Goal: Task Accomplishment & Management: Manage account settings

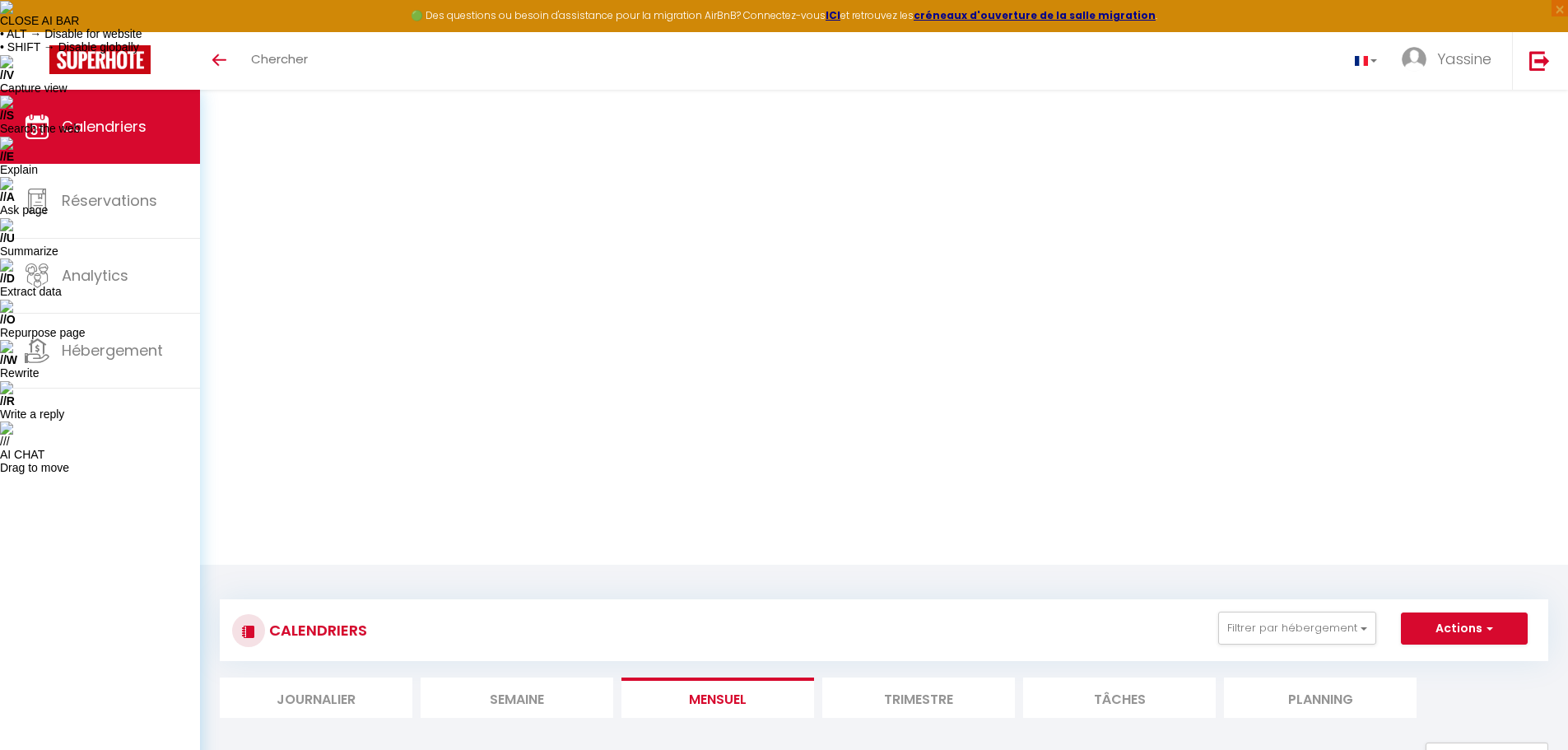
select select "OK"
select select "1"
select select "0"
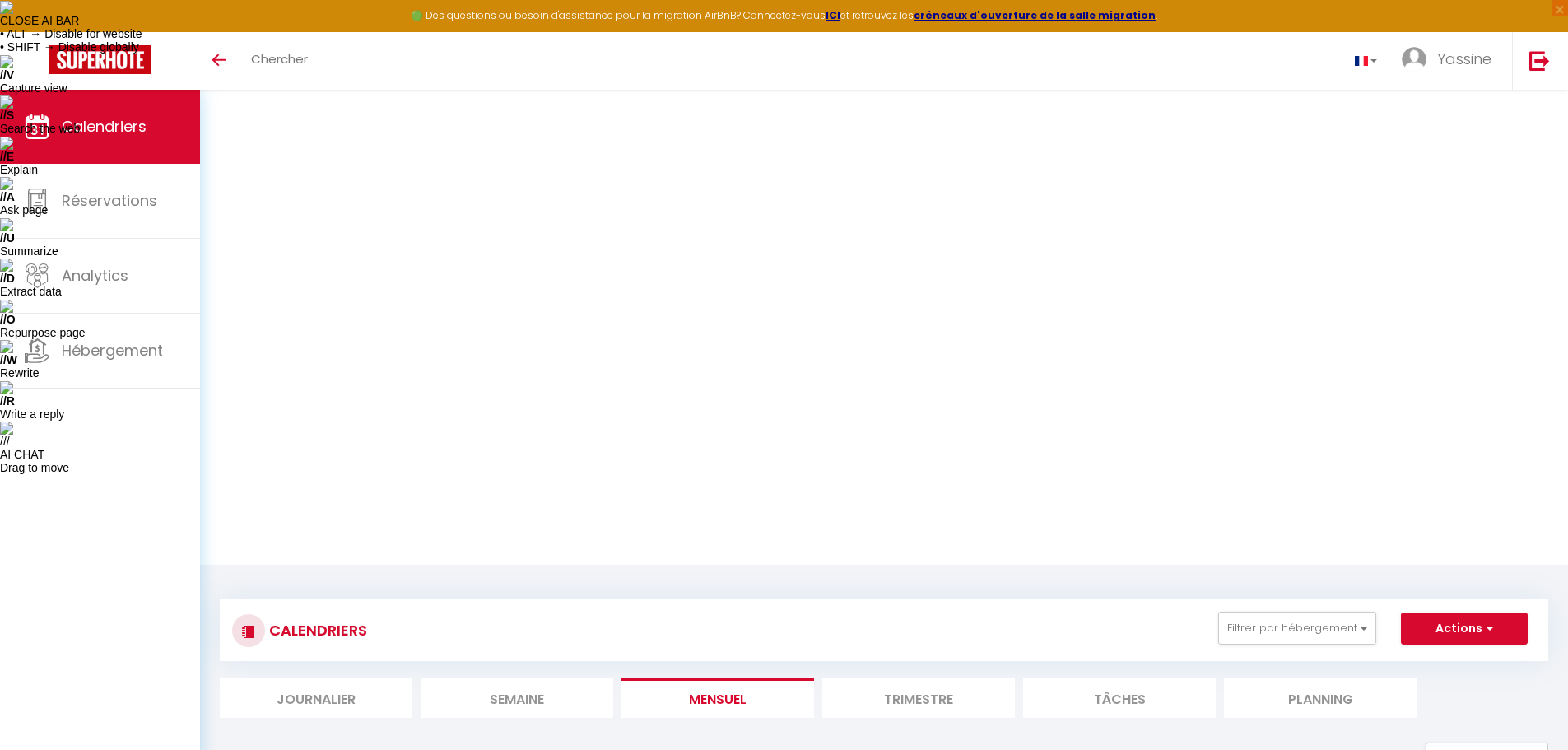
select select "1"
select select
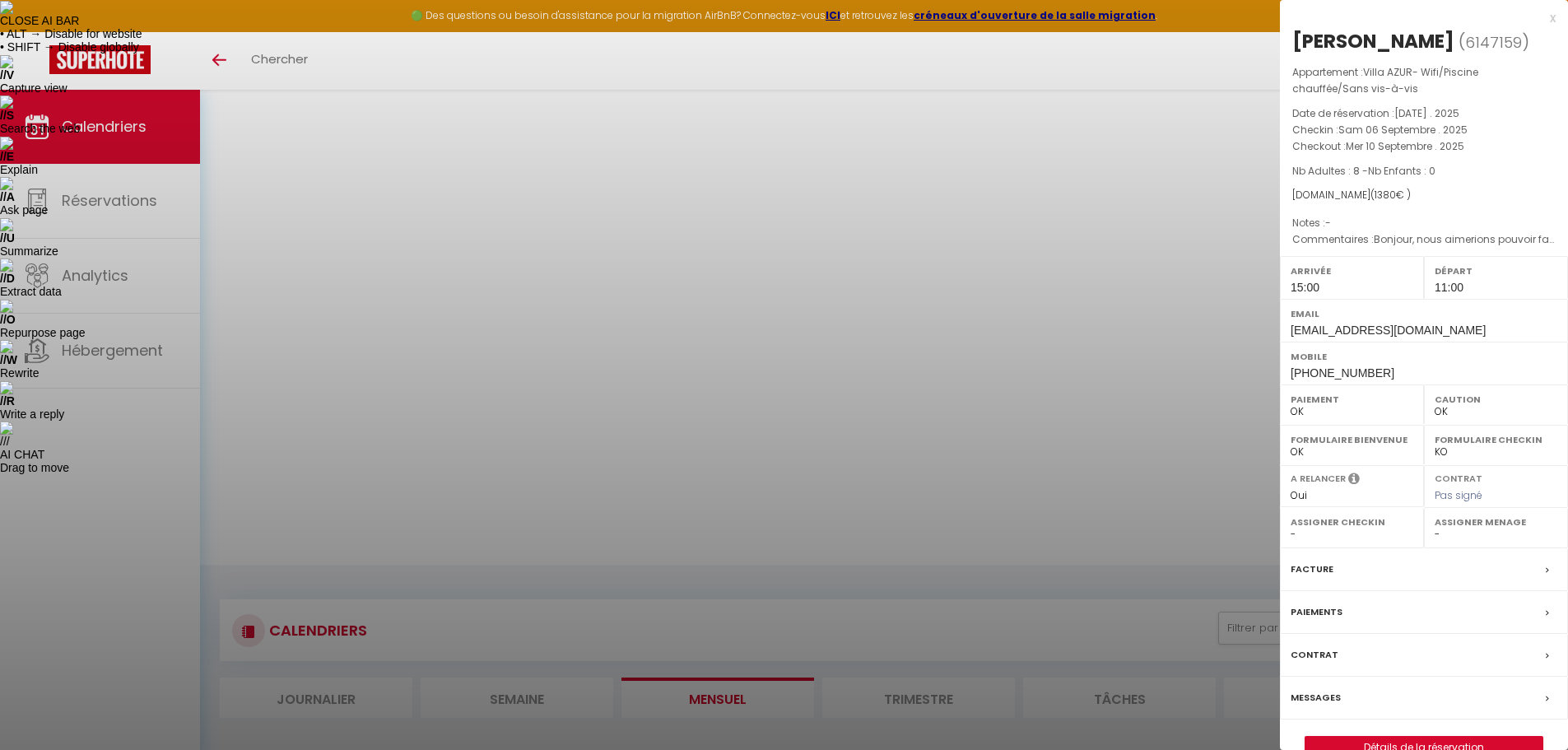
select select "34495"
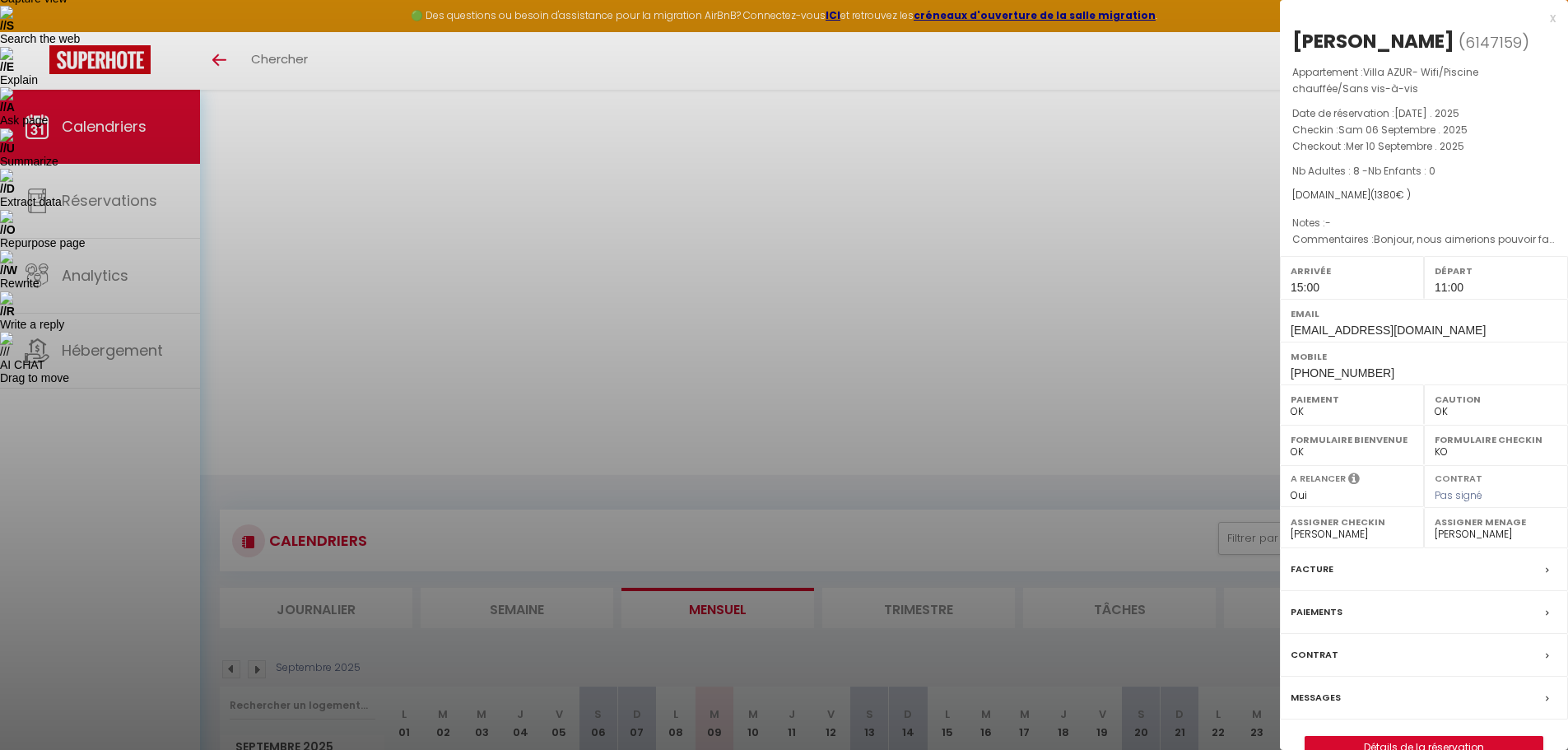
click at [1311, 701] on label "Messages" at bounding box center [1316, 698] width 51 height 17
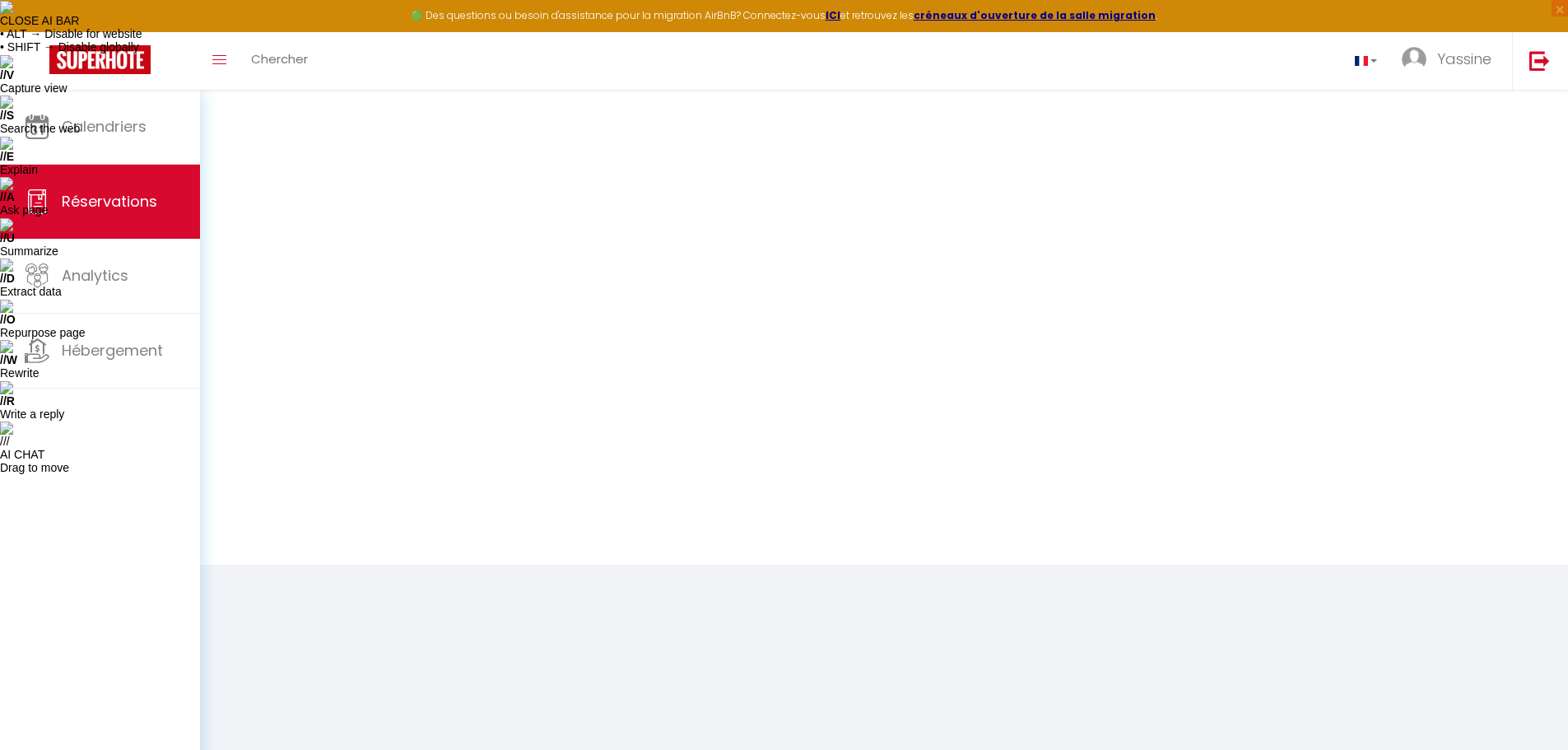
select select
checkbox input "false"
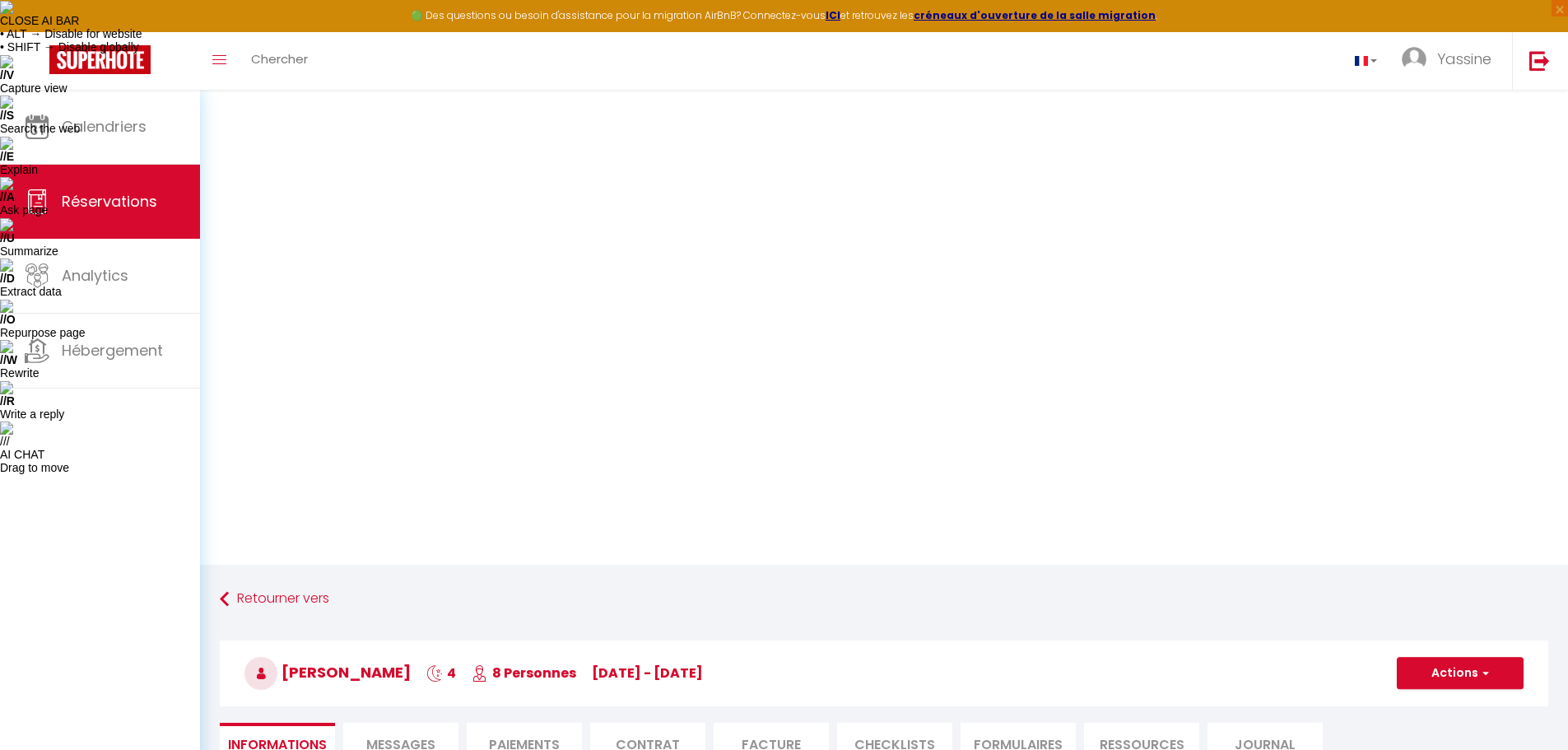
select select
checkbox input "false"
type textarea "Bonjour, nous aimerions pouvoir faire le Check in avant 15:00 si possible car n…"
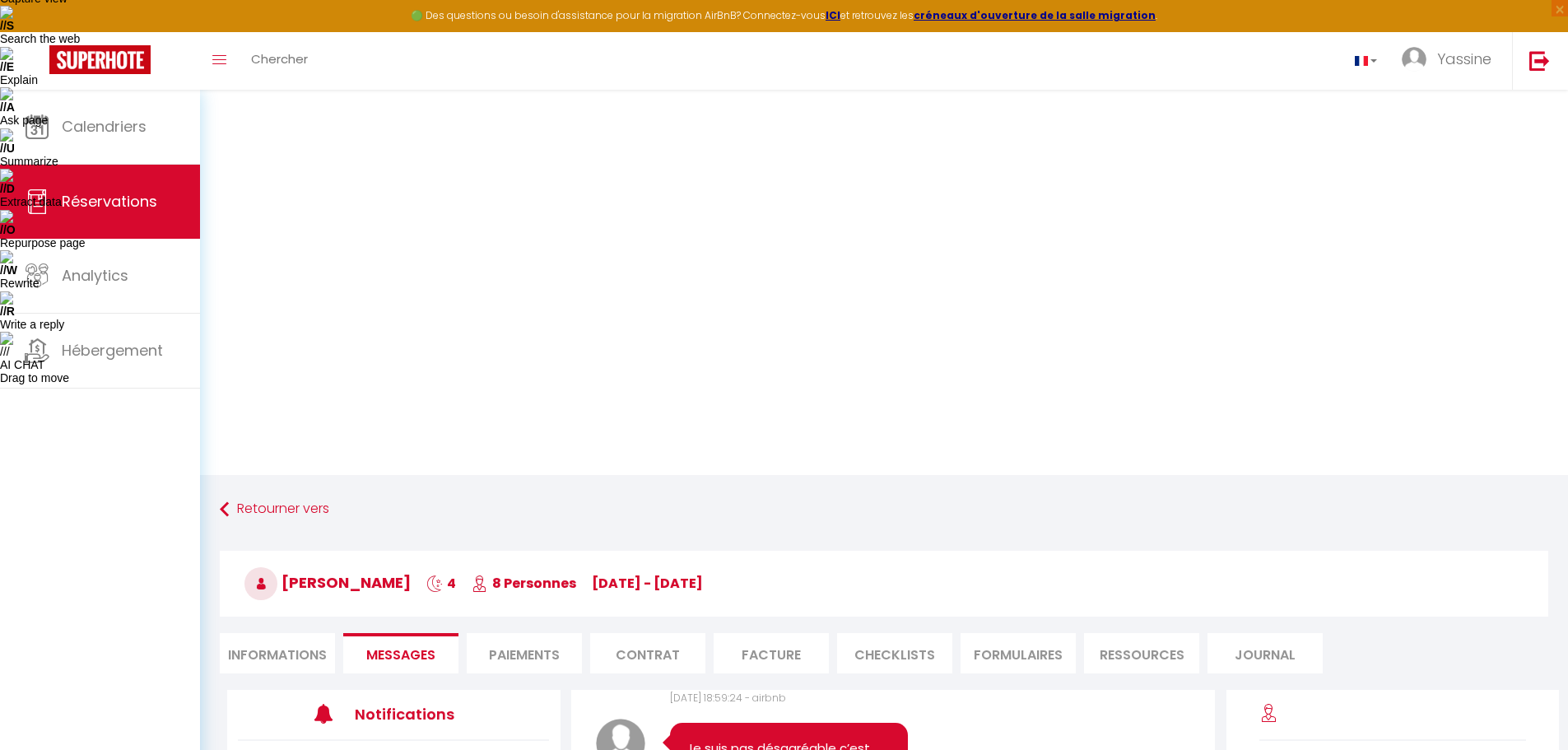
scroll to position [17239, 0]
